Goal: Communication & Community: Participate in discussion

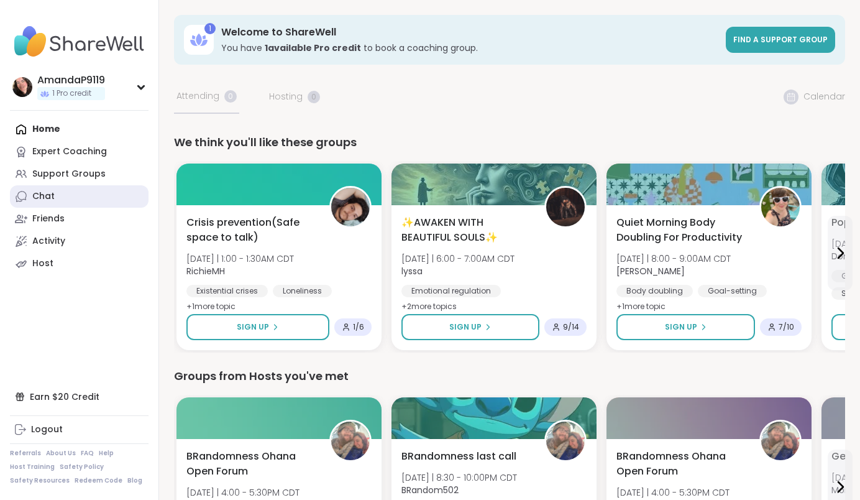
click at [64, 198] on link "Chat" at bounding box center [79, 196] width 139 height 22
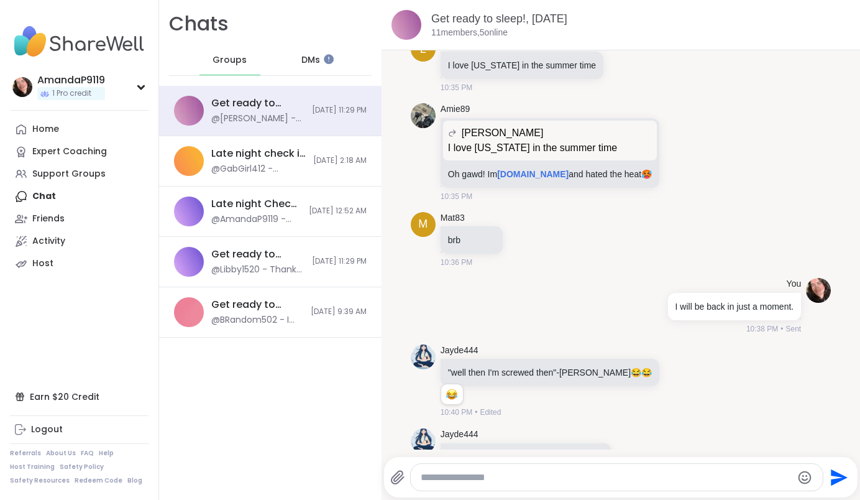
click at [318, 64] on div "DMs" at bounding box center [311, 60] width 61 height 30
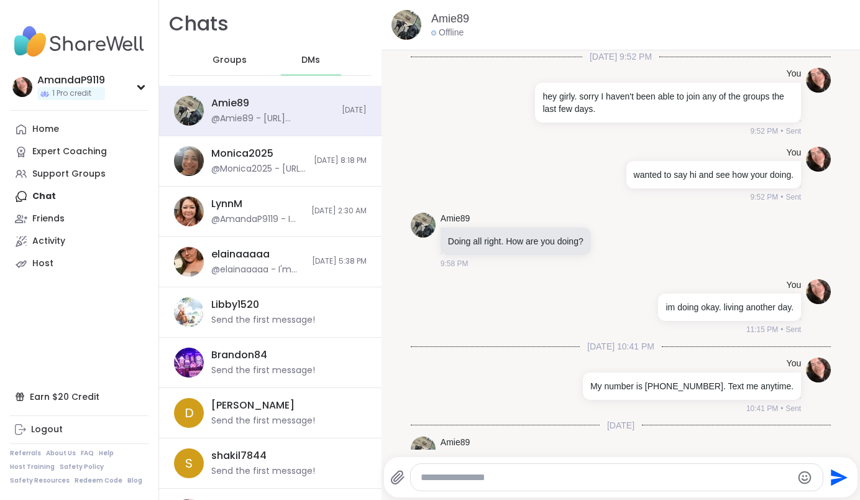
scroll to position [272, 0]
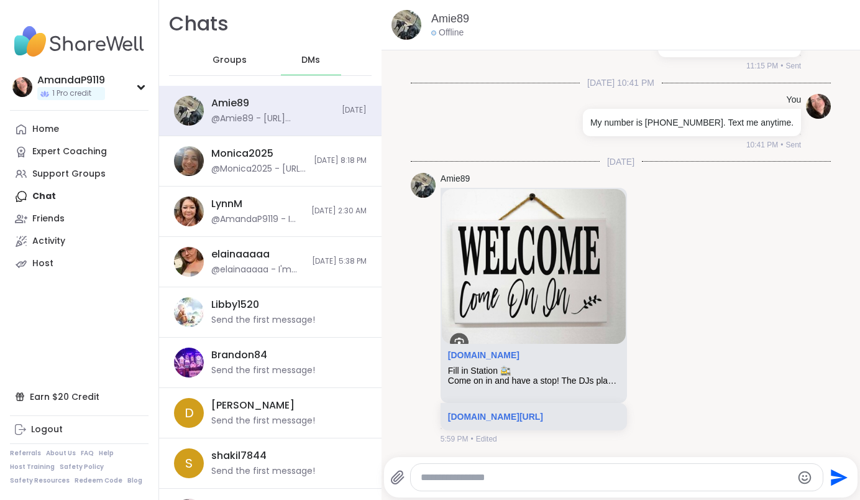
click at [240, 57] on span "Groups" at bounding box center [230, 60] width 34 height 12
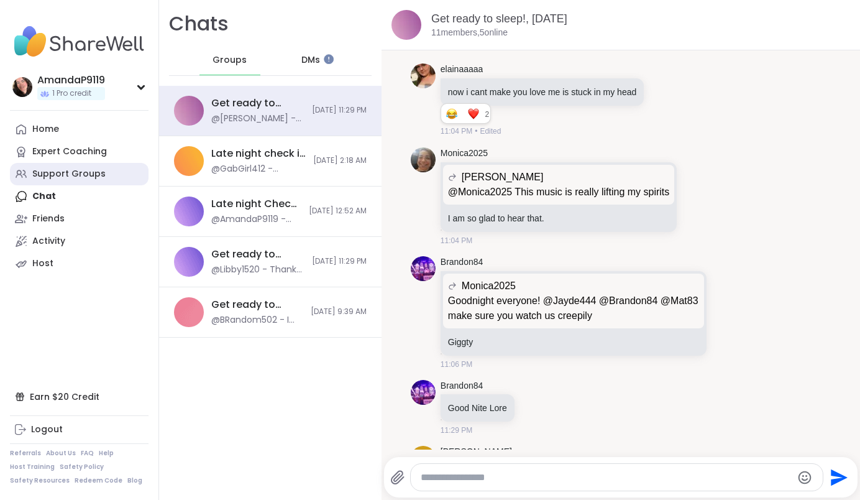
click at [73, 174] on div "Support Groups" at bounding box center [68, 174] width 73 height 12
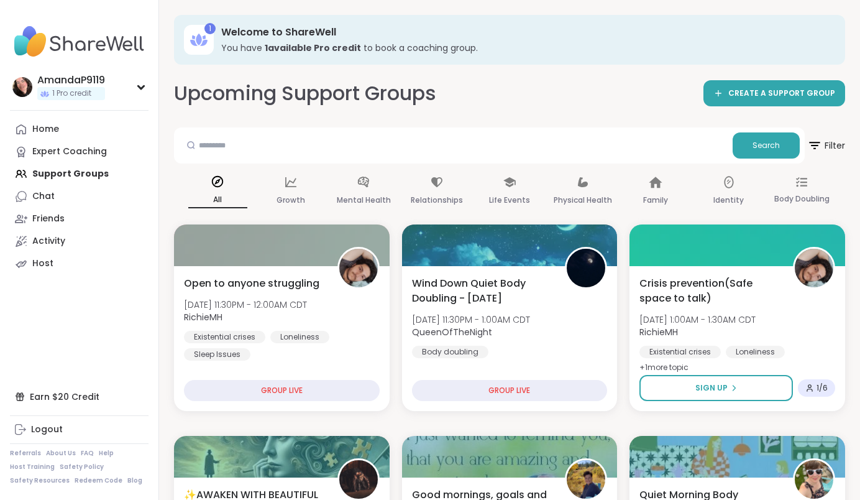
click at [492, 91] on div "Upcoming Support Groups CREATE A SUPPORT GROUP" at bounding box center [509, 94] width 671 height 28
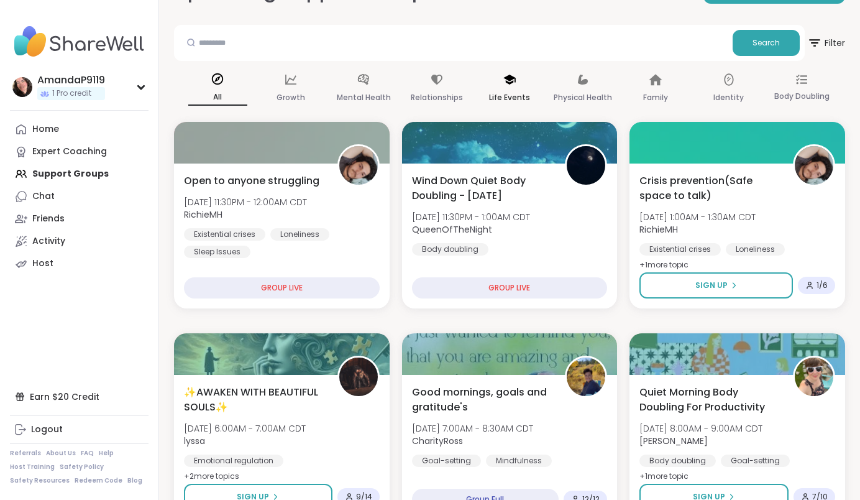
scroll to position [111, 0]
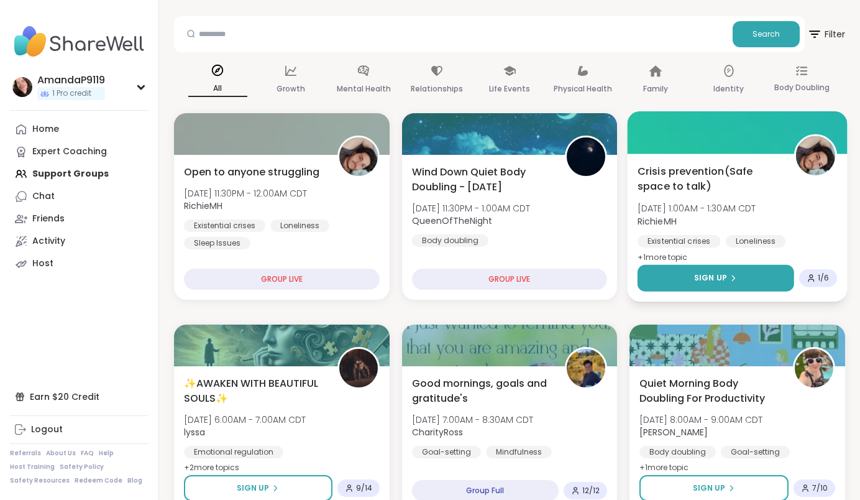
click at [724, 283] on button "Sign Up" at bounding box center [716, 278] width 157 height 27
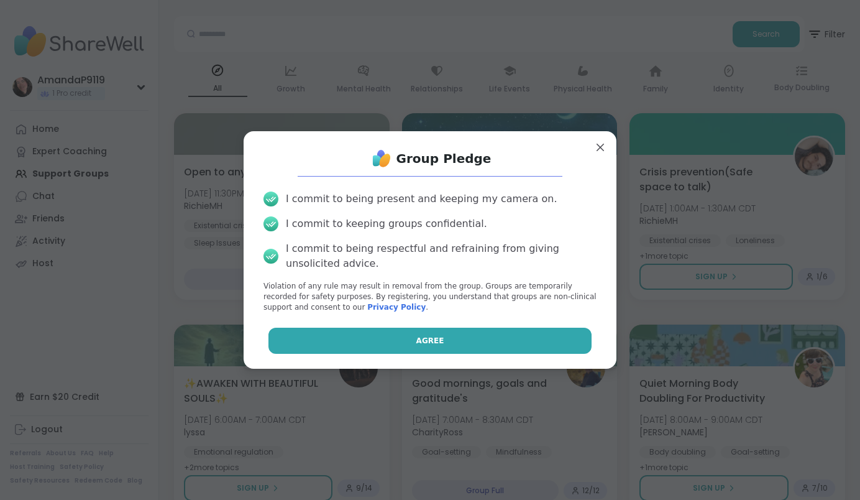
click at [539, 336] on button "Agree" at bounding box center [430, 340] width 324 height 26
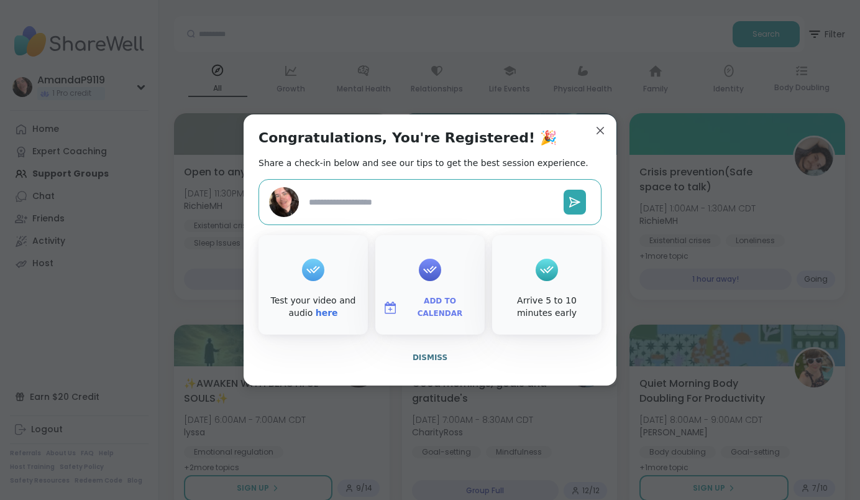
type textarea "*"
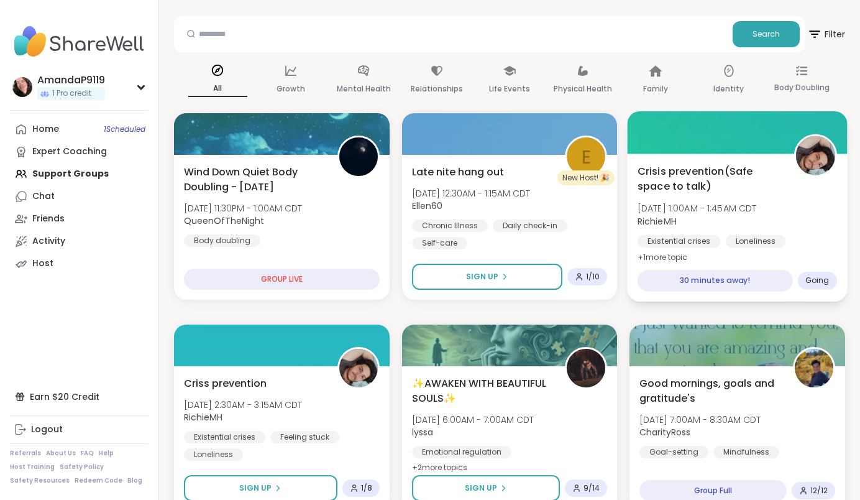
click at [765, 260] on div "Crisis prevention(Safe space to talk) Fri, Oct 10 | 1:00AM - 1:45AM CDT RichieM…" at bounding box center [738, 227] width 220 height 148
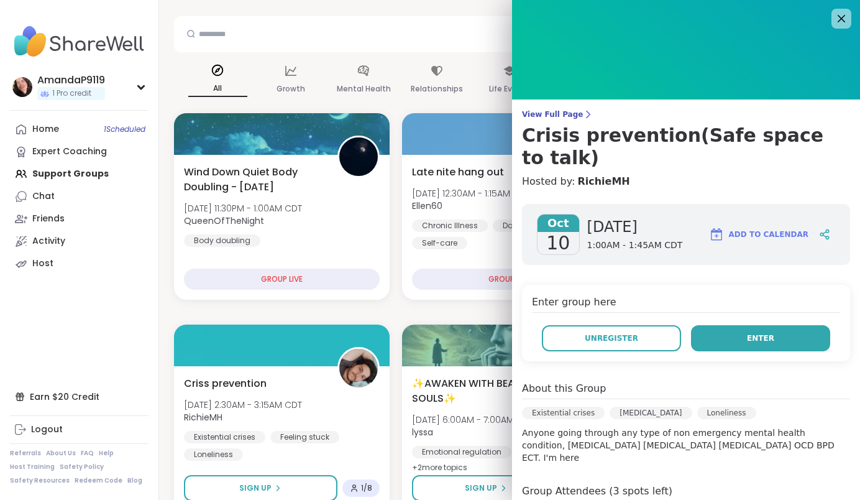
click at [740, 325] on button "Enter" at bounding box center [760, 338] width 139 height 26
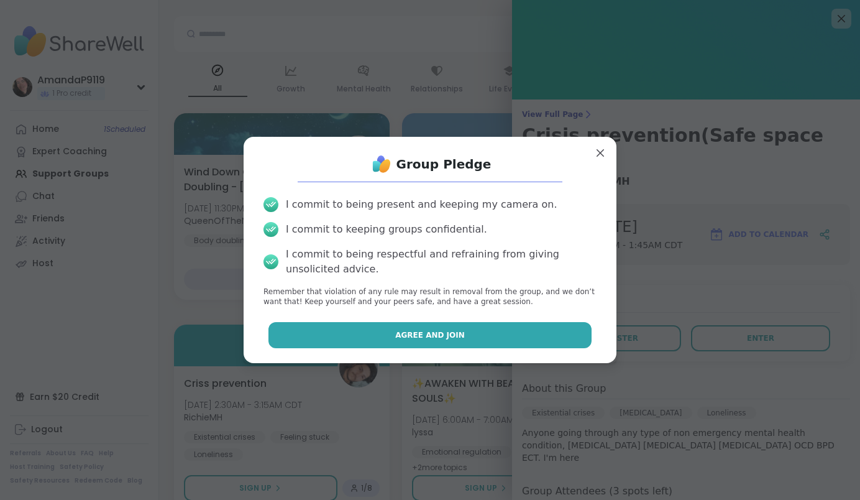
click at [523, 329] on button "Agree and Join" at bounding box center [430, 335] width 324 height 26
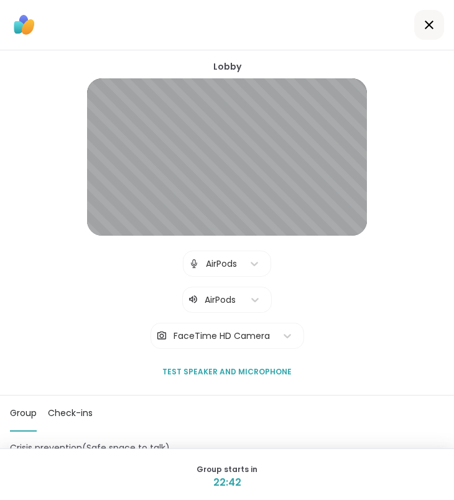
click at [430, 23] on icon at bounding box center [428, 25] width 9 height 9
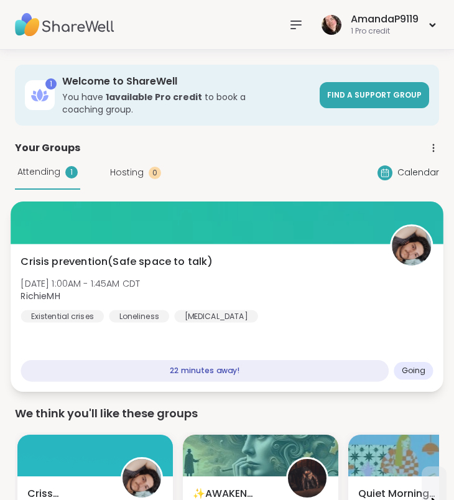
click at [334, 303] on div "Crisis prevention(Safe space to talk) Fri, Oct 10 | 1:00AM - 1:45AM CDT RichieM…" at bounding box center [227, 288] width 412 height 68
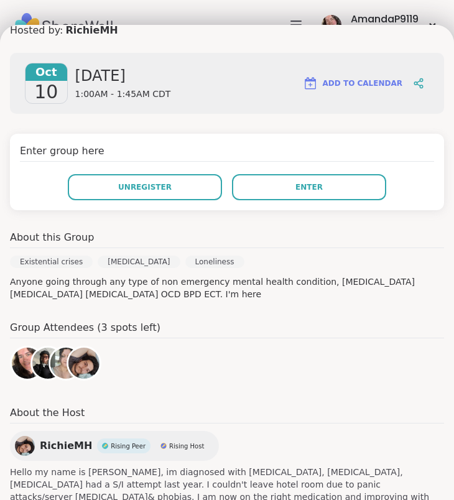
scroll to position [165, 0]
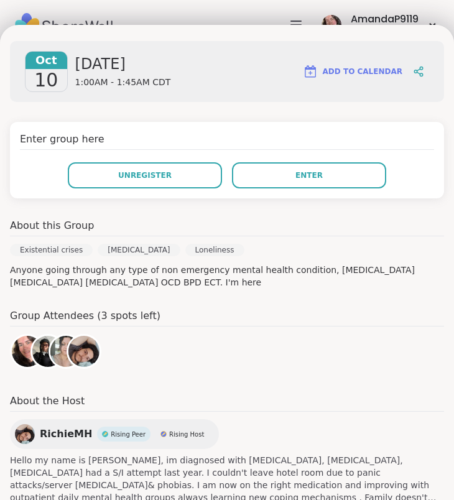
click at [65, 344] on img at bounding box center [65, 351] width 31 height 31
click at [79, 347] on img at bounding box center [83, 351] width 31 height 31
click at [42, 355] on img at bounding box center [47, 351] width 31 height 31
click at [25, 347] on img at bounding box center [27, 351] width 31 height 31
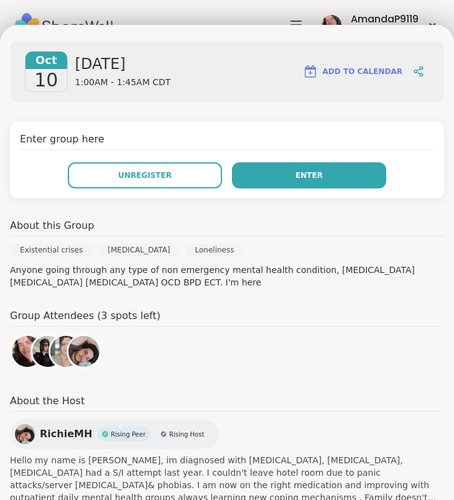
click at [281, 180] on button "Enter" at bounding box center [309, 175] width 154 height 26
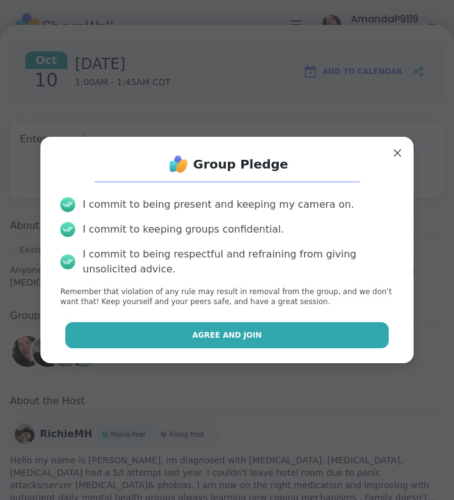
click at [234, 333] on span "Agree and Join" at bounding box center [227, 334] width 70 height 11
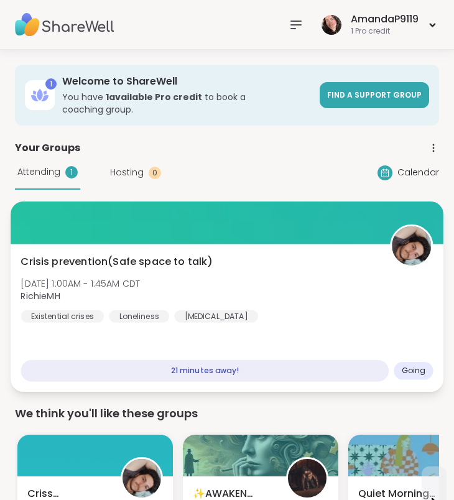
click at [267, 259] on div "Crisis prevention(Safe space to talk) Fri, Oct 10 | 1:00AM - 1:45AM CDT RichieM…" at bounding box center [227, 288] width 412 height 68
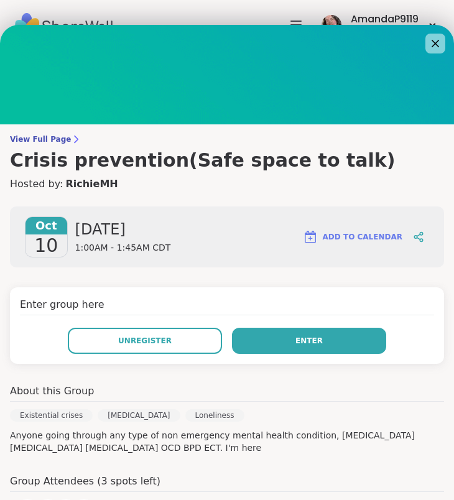
click at [263, 344] on button "Enter" at bounding box center [309, 340] width 154 height 26
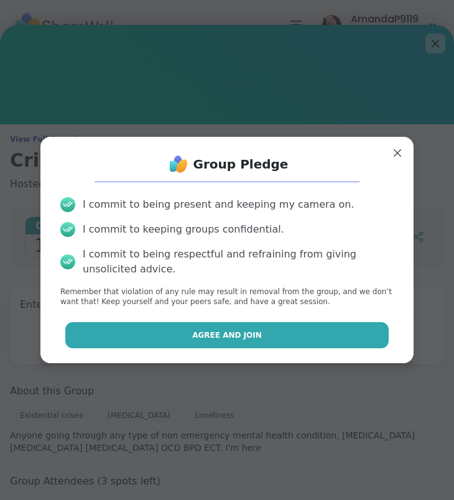
click at [262, 335] on button "Agree and Join" at bounding box center [227, 335] width 324 height 26
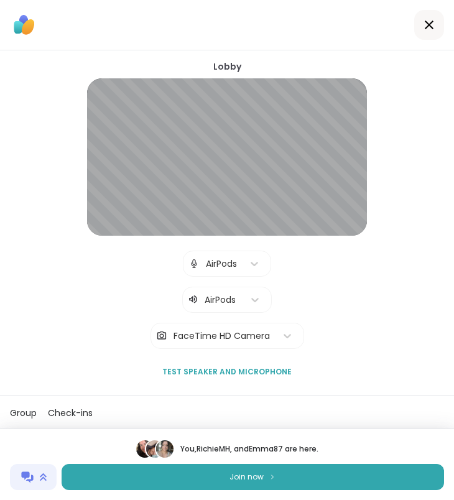
click at [232, 475] on span "Join now" at bounding box center [246, 476] width 34 height 11
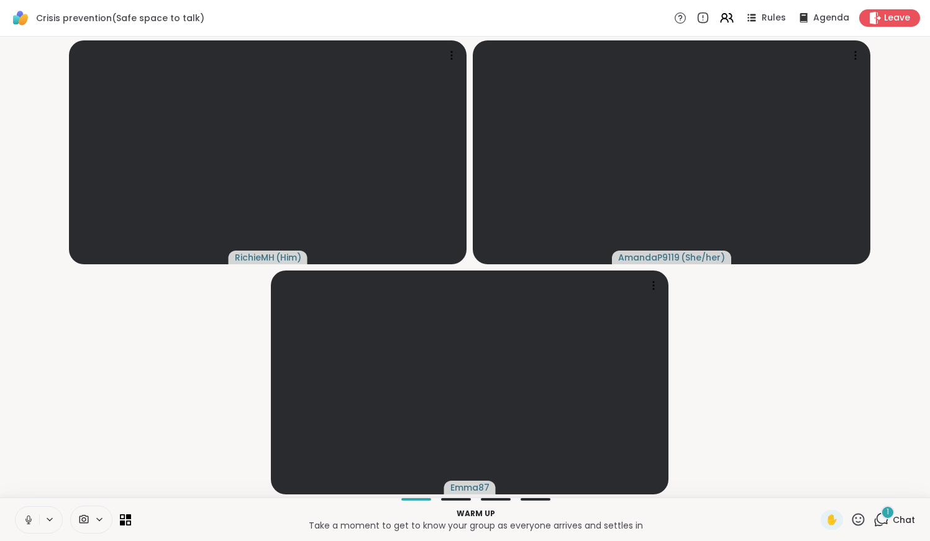
click at [26, 499] on icon at bounding box center [28, 519] width 11 height 11
click at [453, 499] on div "1" at bounding box center [888, 512] width 14 height 14
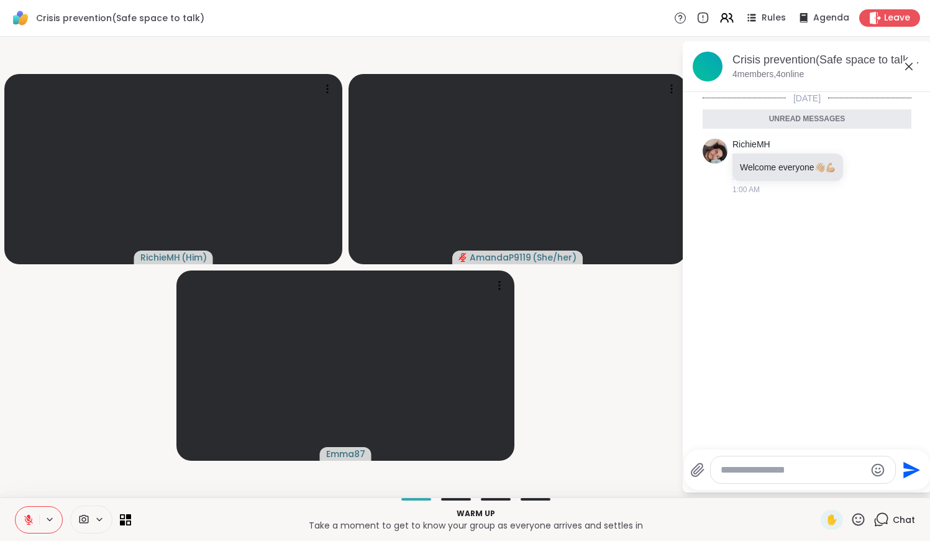
click at [453, 475] on textarea "Type your message" at bounding box center [793, 470] width 145 height 12
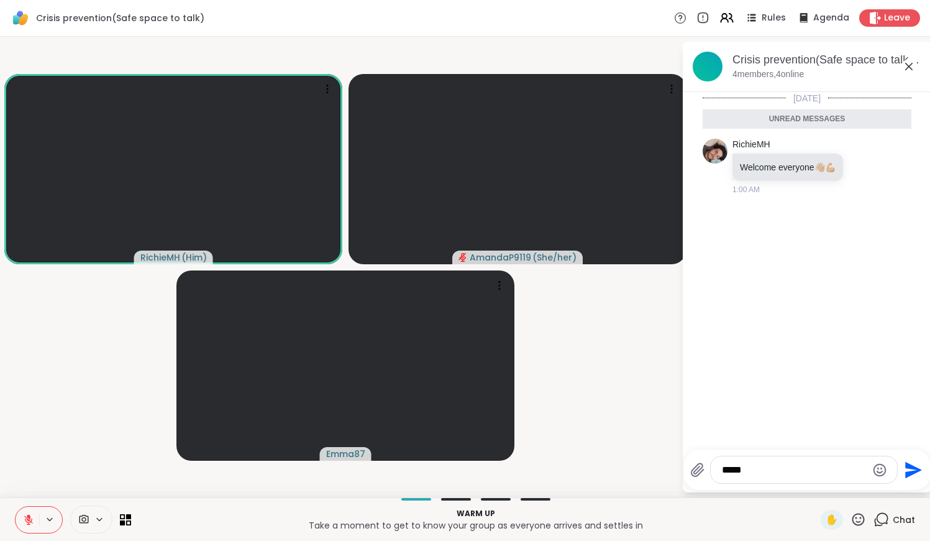
type textarea "*****"
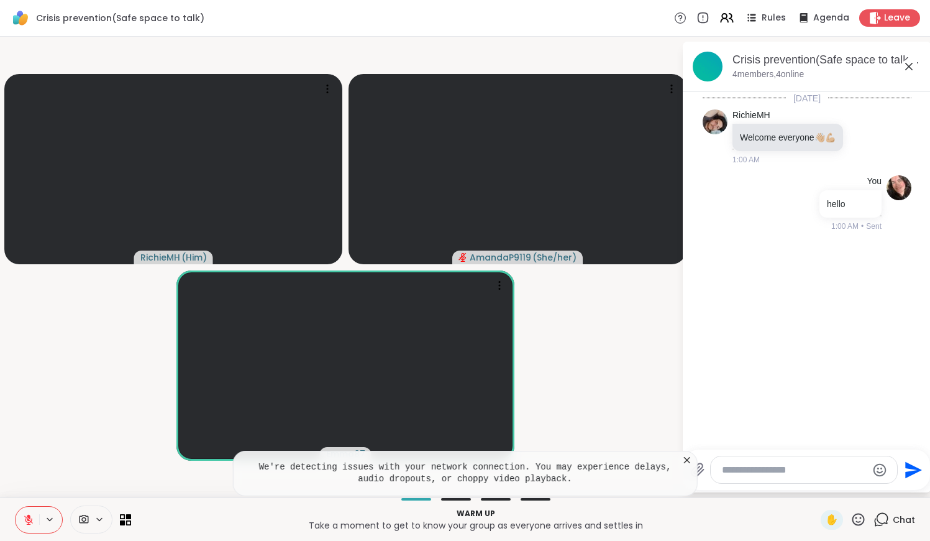
click at [453, 461] on icon at bounding box center [687, 460] width 6 height 6
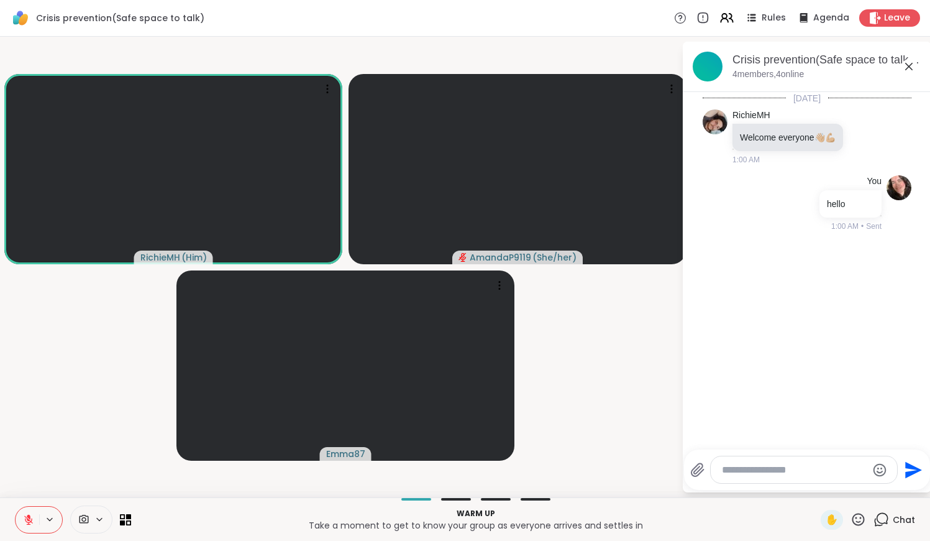
click at [453, 68] on icon at bounding box center [908, 66] width 7 height 7
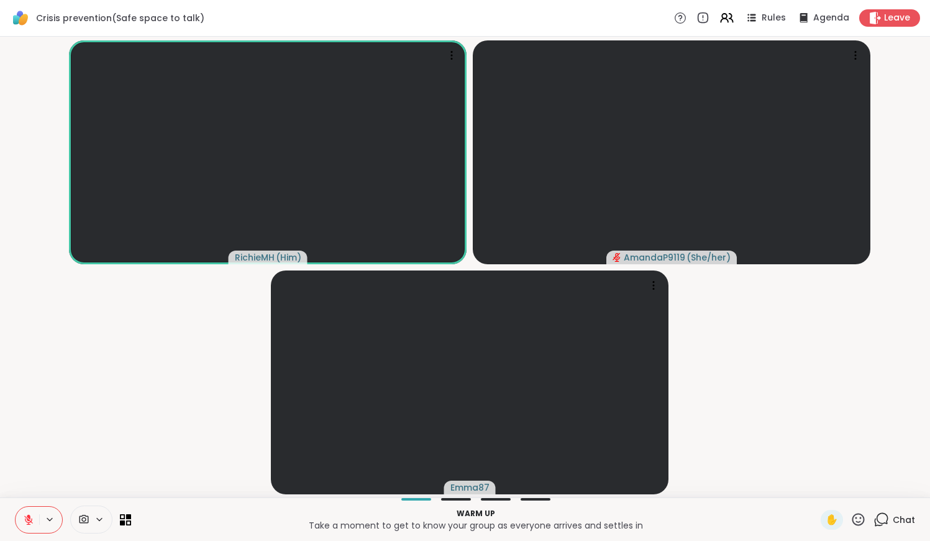
click at [25, 499] on icon at bounding box center [28, 519] width 11 height 11
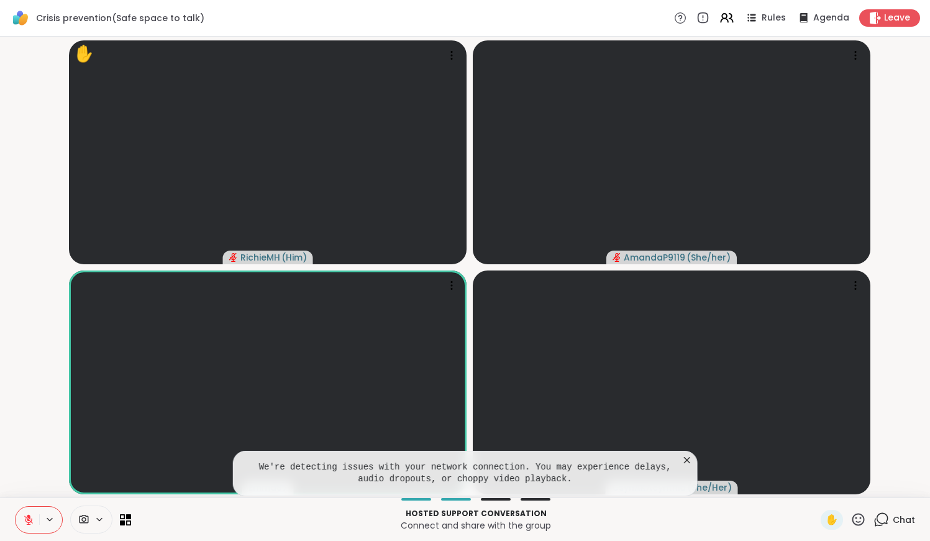
click at [453, 459] on icon at bounding box center [687, 460] width 12 height 12
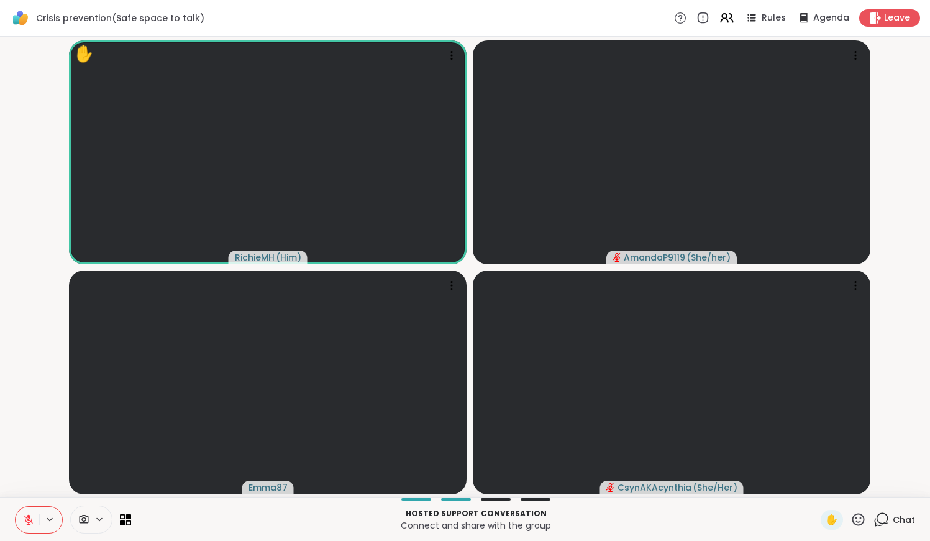
click at [24, 499] on icon at bounding box center [28, 519] width 11 height 11
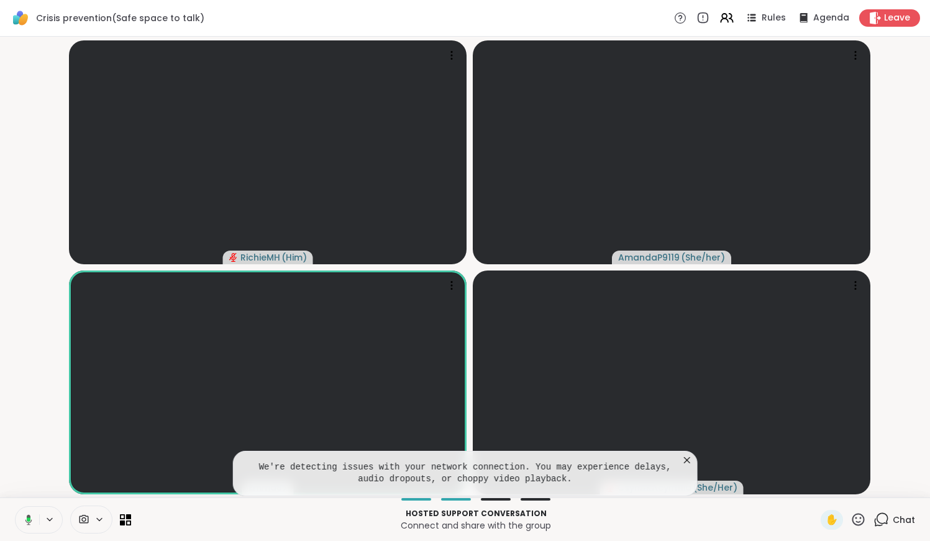
click at [453, 459] on icon at bounding box center [687, 460] width 12 height 12
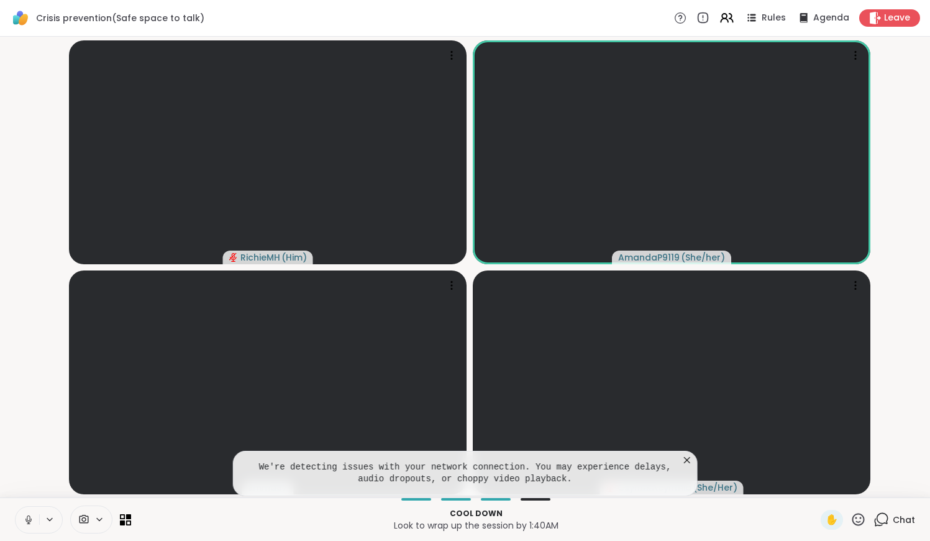
click at [453, 461] on icon at bounding box center [687, 460] width 12 height 12
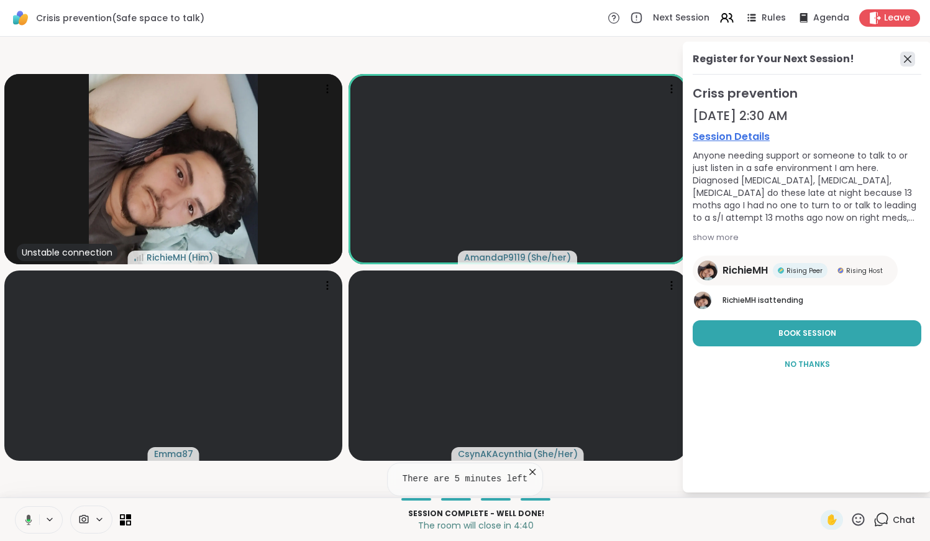
click at [453, 62] on icon at bounding box center [907, 58] width 7 height 7
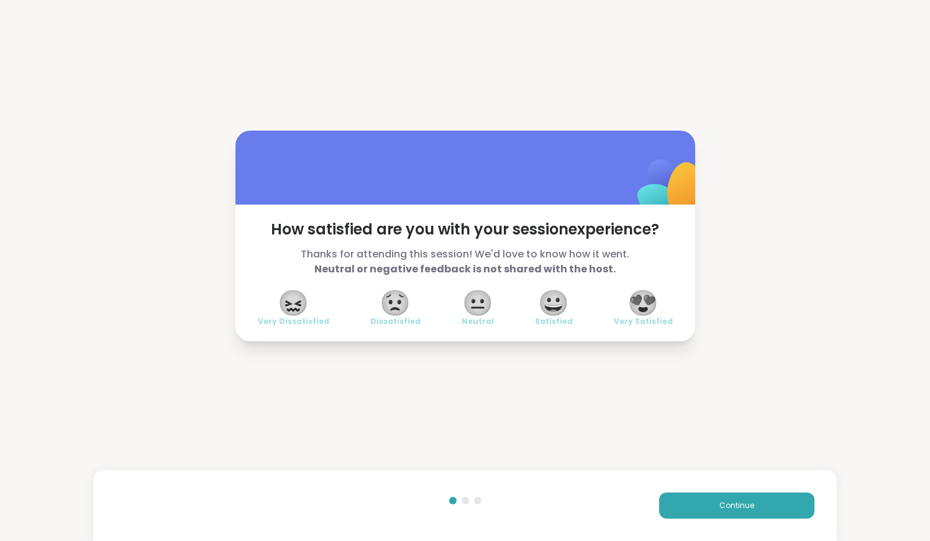
click at [453, 303] on span "😀" at bounding box center [553, 302] width 31 height 22
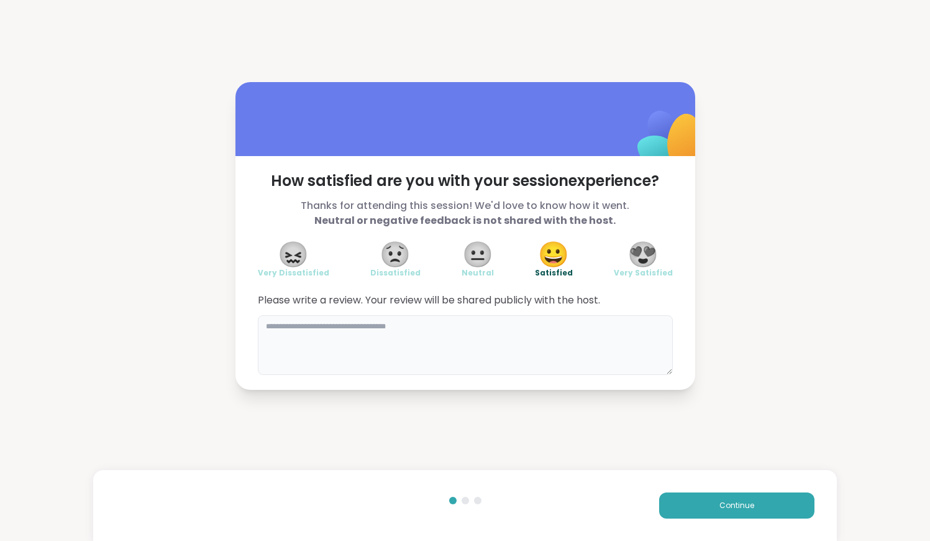
click at [453, 352] on textarea at bounding box center [465, 345] width 415 height 60
type textarea "**********"
click at [453, 499] on span "Continue" at bounding box center [737, 505] width 35 height 11
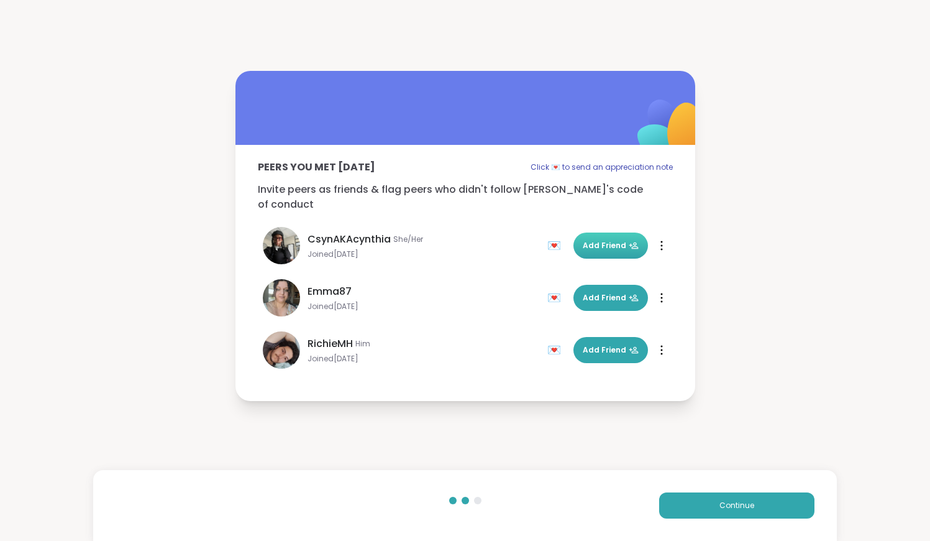
click at [453, 240] on span "Add Friend" at bounding box center [611, 245] width 56 height 11
click at [355, 232] on span "CsynAKAcynthia" at bounding box center [349, 239] width 83 height 15
click at [344, 232] on span "CsynAKAcynthia" at bounding box center [349, 239] width 83 height 15
click at [286, 239] on img at bounding box center [281, 245] width 37 height 37
click at [453, 240] on icon at bounding box center [662, 245] width 2 height 10
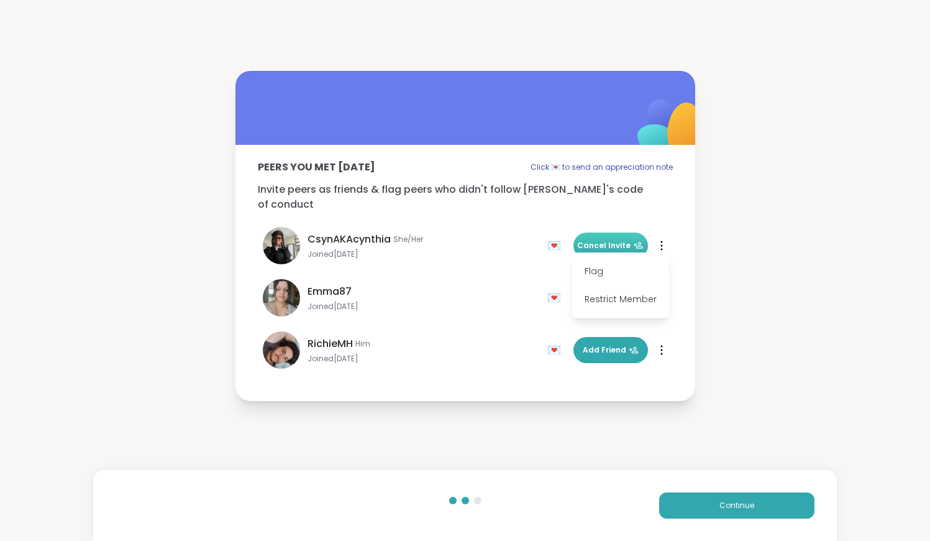
click at [453, 240] on icon at bounding box center [662, 245] width 2 height 10
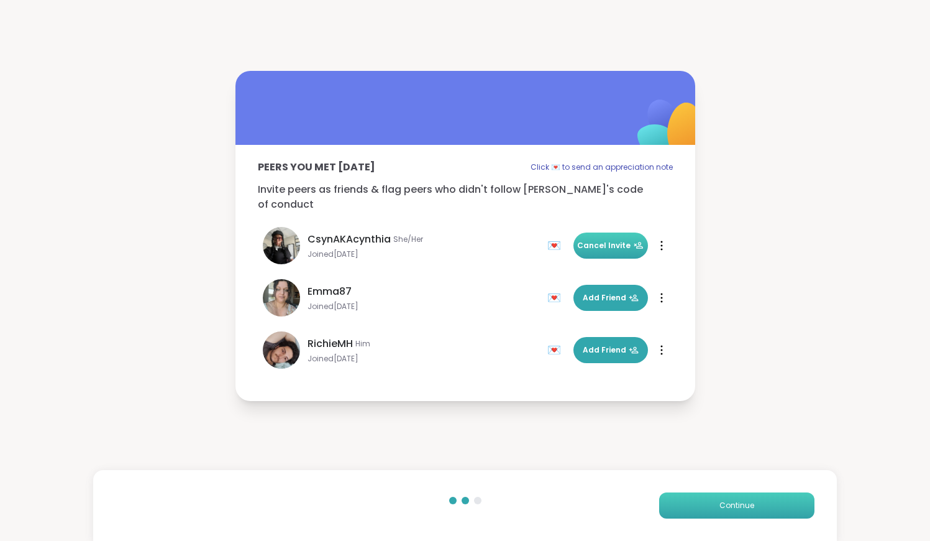
click at [453, 499] on span "Continue" at bounding box center [737, 505] width 35 height 11
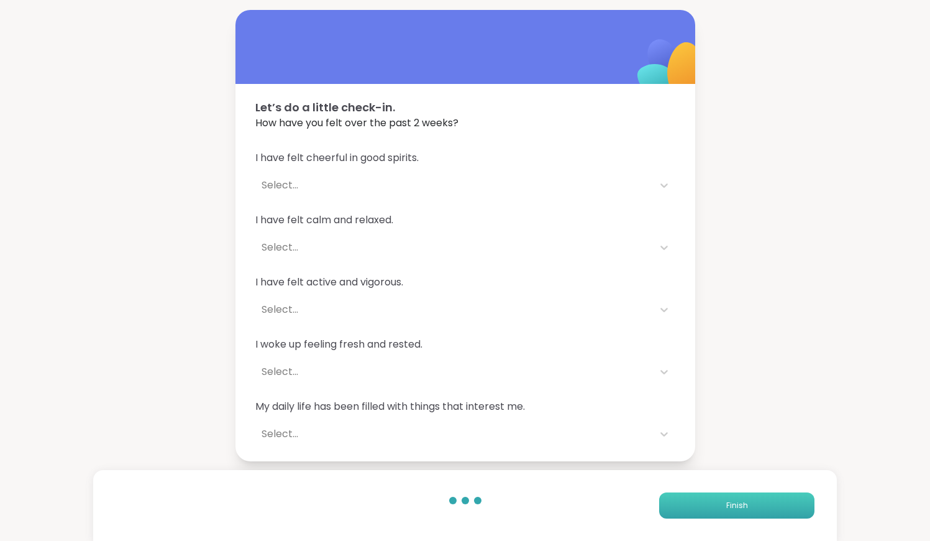
click at [453, 499] on button "Finish" at bounding box center [736, 505] width 155 height 26
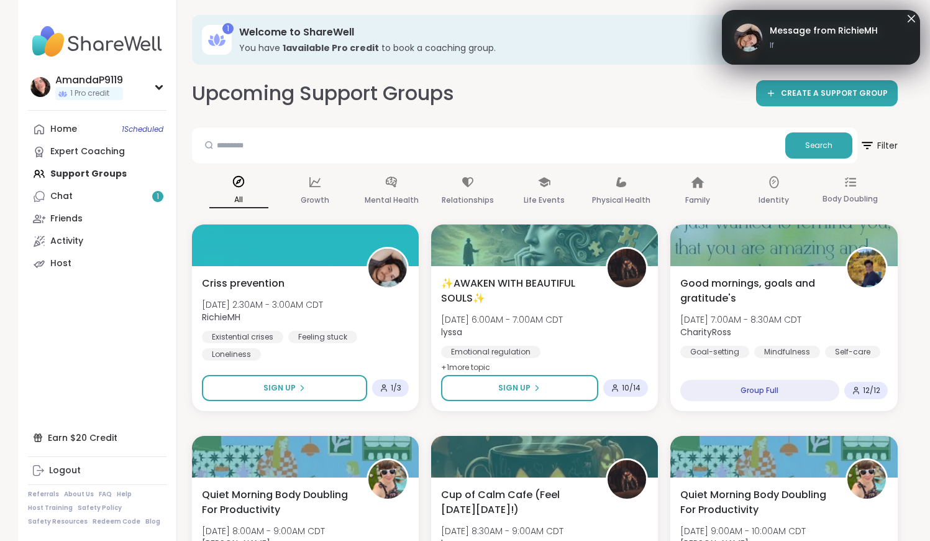
click at [453, 42] on span "If" at bounding box center [824, 45] width 108 height 11
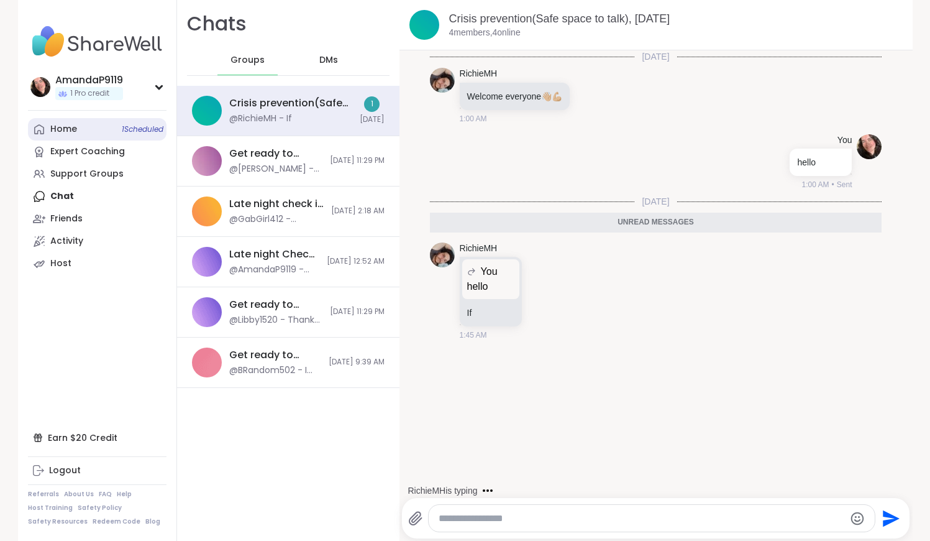
click at [136, 127] on span "1 Scheduled" at bounding box center [143, 129] width 42 height 10
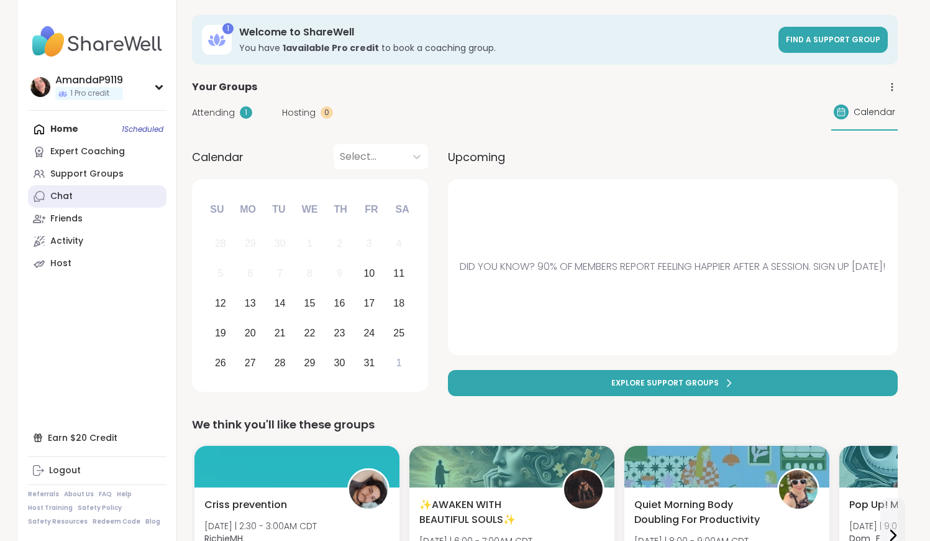
click at [107, 199] on link "Chat" at bounding box center [97, 196] width 139 height 22
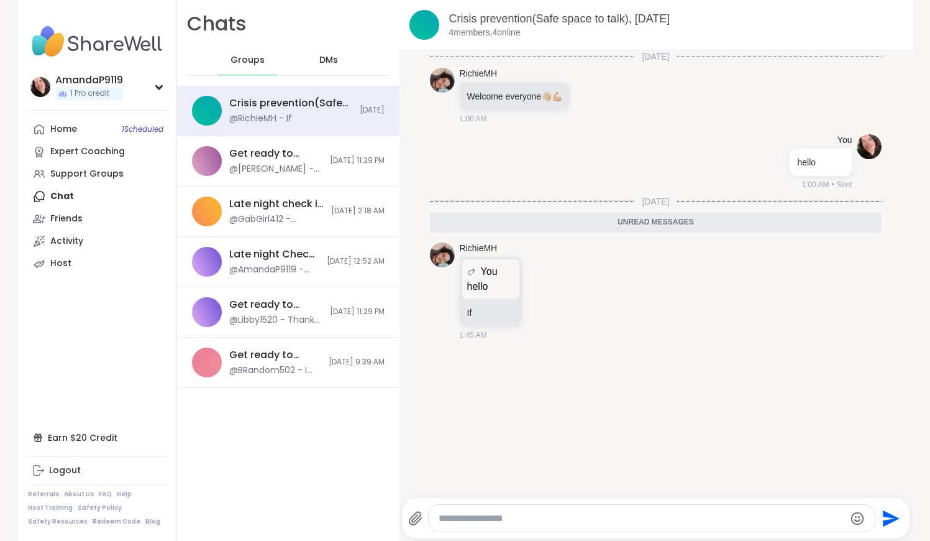
click at [326, 58] on span "DMs" at bounding box center [328, 60] width 19 height 12
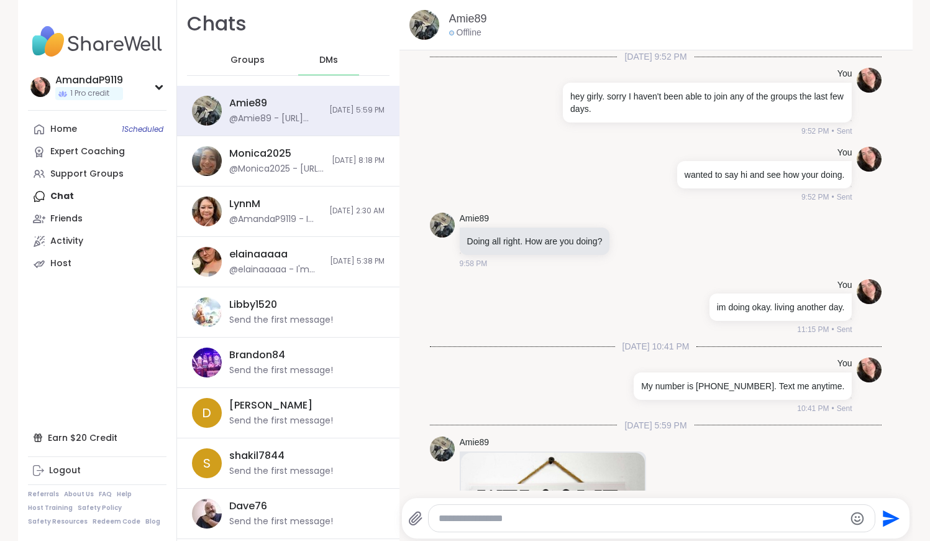
scroll to position [231, 0]
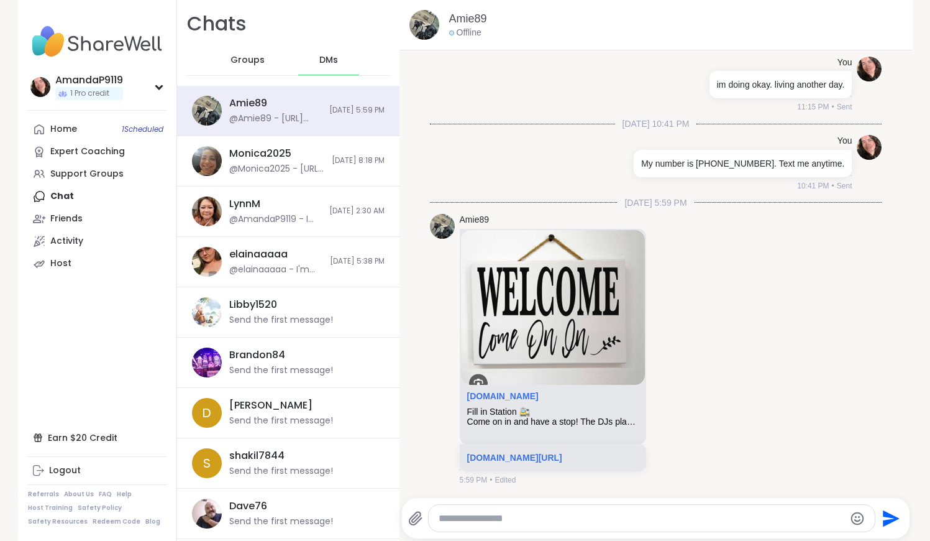
click at [265, 56] on div "Groups" at bounding box center [247, 60] width 61 height 30
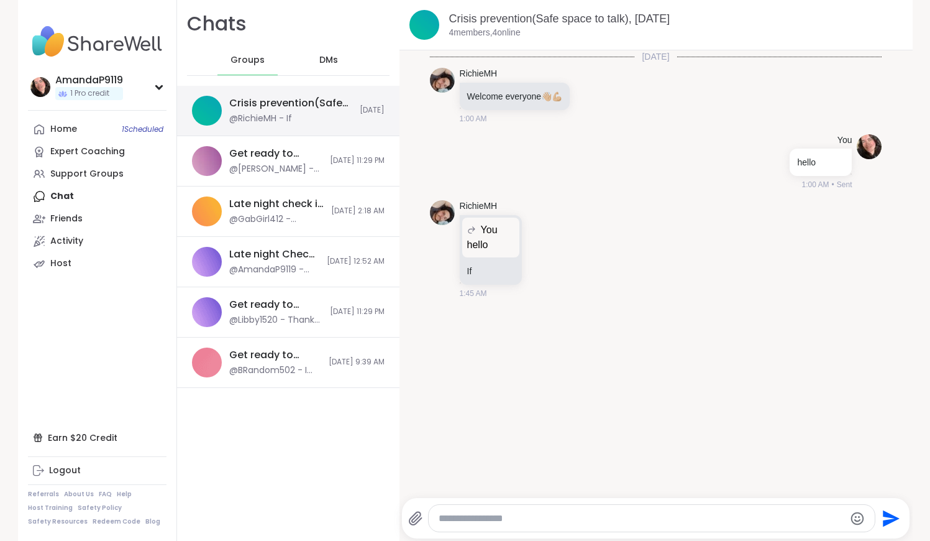
click at [319, 109] on div "Crisis prevention(Safe space to talk), Oct 10" at bounding box center [290, 103] width 123 height 14
click at [75, 119] on link "Home 1 Scheduled" at bounding box center [97, 129] width 139 height 22
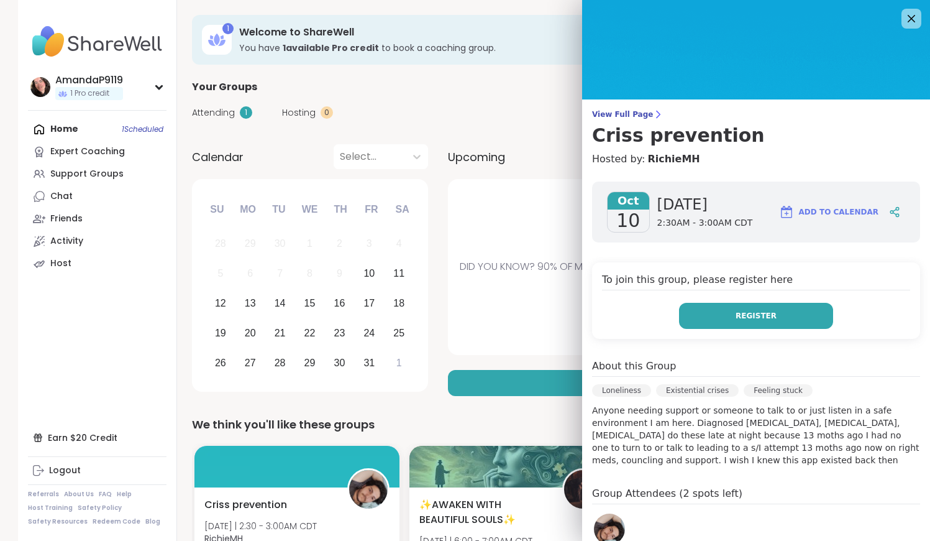
click at [453, 317] on button "Register" at bounding box center [756, 316] width 154 height 26
click at [453, 16] on icon at bounding box center [912, 19] width 16 height 16
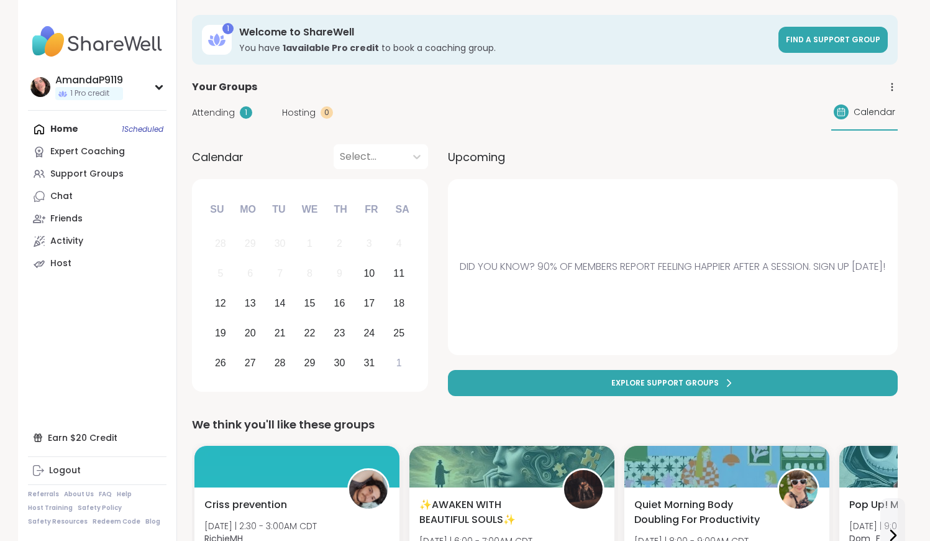
click at [216, 113] on span "Attending" at bounding box center [213, 112] width 43 height 13
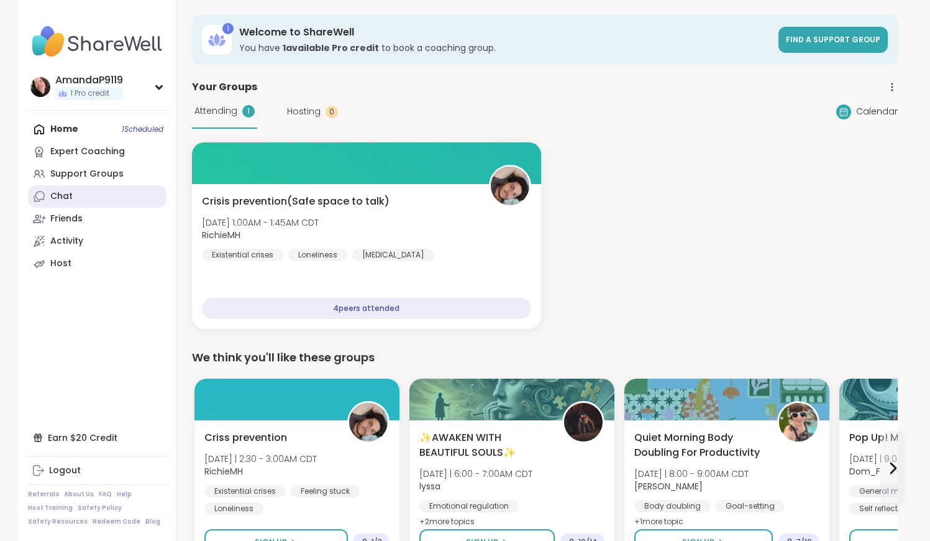
click at [124, 186] on link "Chat" at bounding box center [97, 196] width 139 height 22
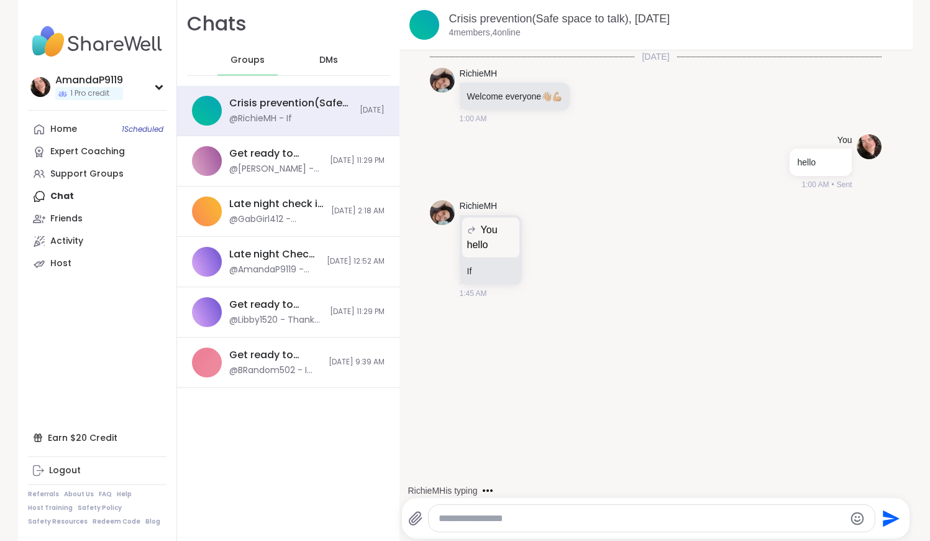
click at [453, 499] on textarea "Type your message" at bounding box center [642, 518] width 406 height 12
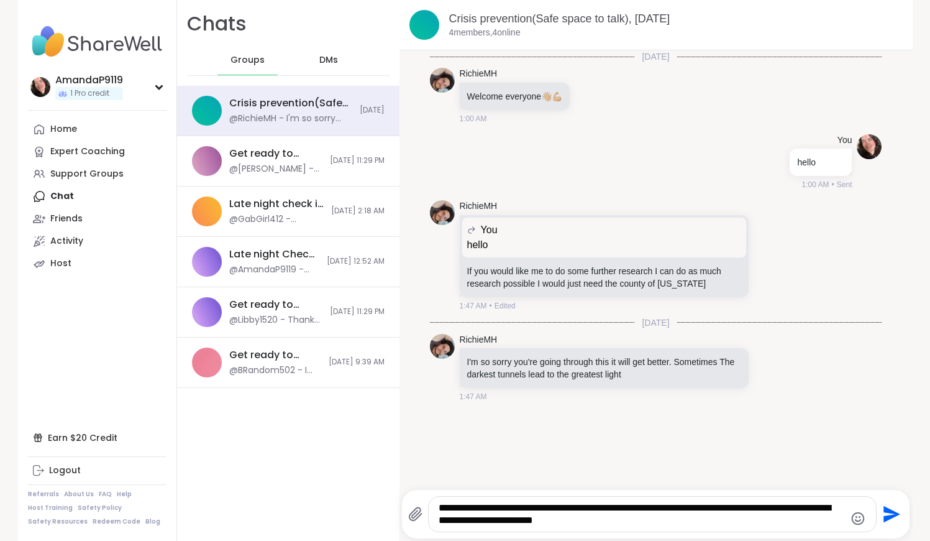
click at [453, 499] on textarea "**********" at bounding box center [642, 513] width 406 height 25
type textarea "**********"
click at [453, 499] on icon "Send" at bounding box center [891, 514] width 20 height 20
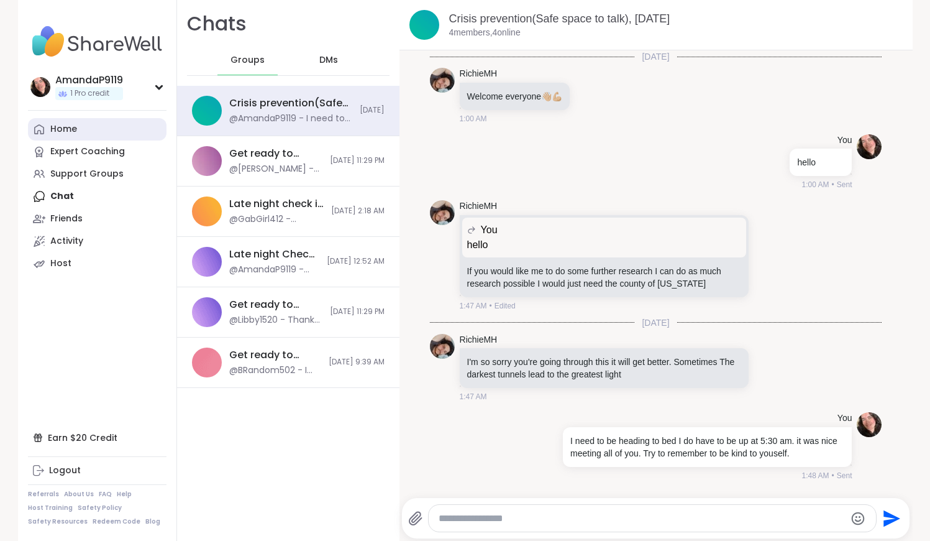
click at [53, 121] on link "Home" at bounding box center [97, 129] width 139 height 22
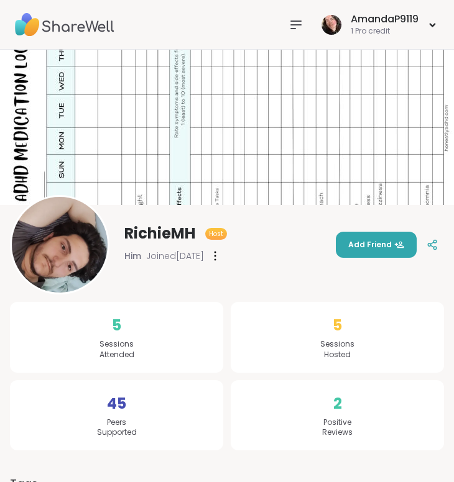
click at [141, 150] on img at bounding box center [227, 127] width 454 height 155
